Goal: Task Accomplishment & Management: Manage account settings

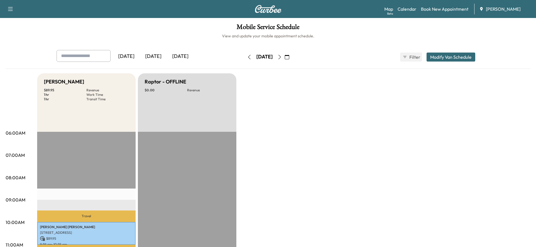
click at [285, 60] on button "button" at bounding box center [280, 57] width 10 height 9
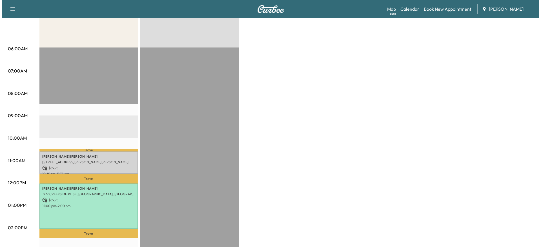
scroll to position [113, 0]
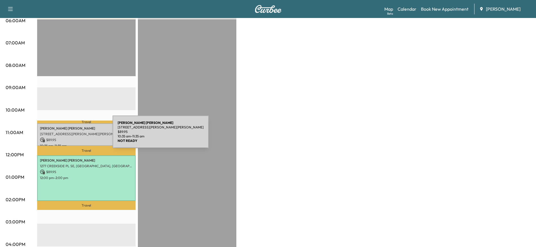
click at [70, 135] on div "[PERSON_NAME] [STREET_ADDRESS][PERSON_NAME][PERSON_NAME] $ 89.95 10:35 am - 11:…" at bounding box center [86, 135] width 99 height 23
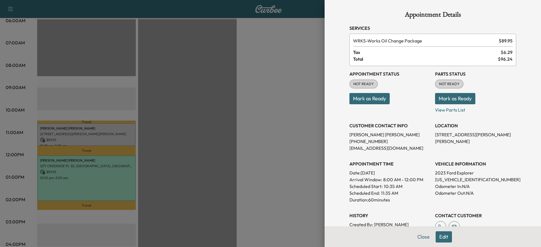
click at [368, 94] on button "Mark as Ready" at bounding box center [369, 98] width 40 height 11
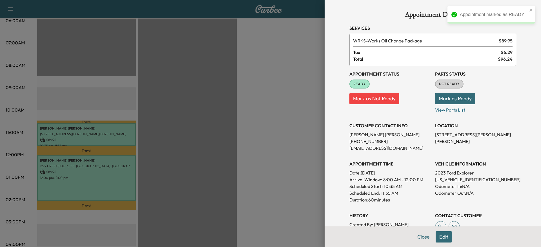
click at [456, 178] on p "[US_VEHICLE_IDENTIFICATION_NUMBER]" at bounding box center [475, 180] width 81 height 7
copy p "[US_VEHICLE_IDENTIFICATION_NUMBER]"
click at [242, 166] on div at bounding box center [270, 123] width 541 height 247
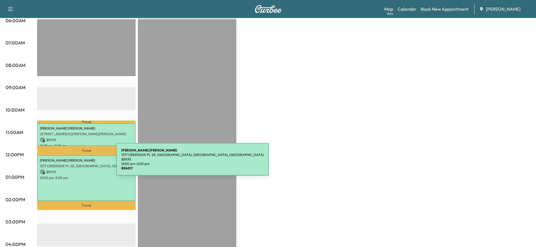
click at [73, 168] on div "[PERSON_NAME] [STREET_ADDRESS] $ 89.95 12:00 pm - 2:00 pm" at bounding box center [86, 179] width 99 height 46
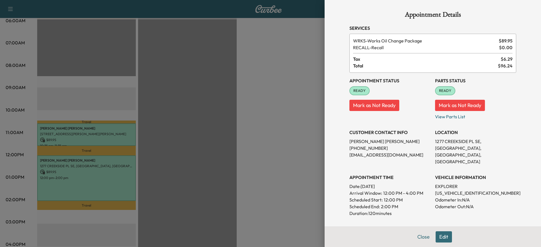
click at [442, 190] on p "[US_VEHICLE_IDENTIFICATION_NUMBER]" at bounding box center [475, 193] width 81 height 7
copy p "[US_VEHICLE_IDENTIFICATION_NUMBER]"
